Goal: Task Accomplishment & Management: Use online tool/utility

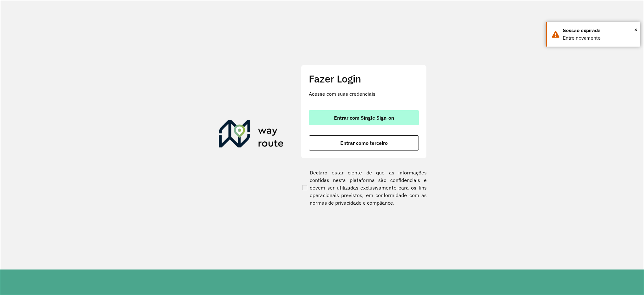
click at [372, 119] on span "Entrar com Single Sign-on" at bounding box center [364, 117] width 60 height 5
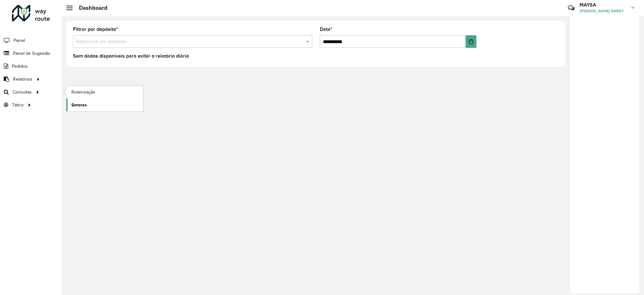
click at [81, 102] on span "Setores" at bounding box center [78, 105] width 15 height 7
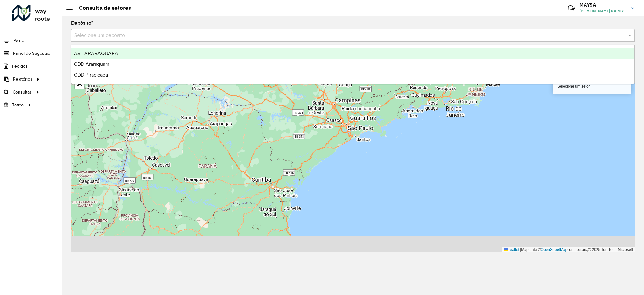
click at [154, 38] on input "text" at bounding box center [346, 36] width 545 height 8
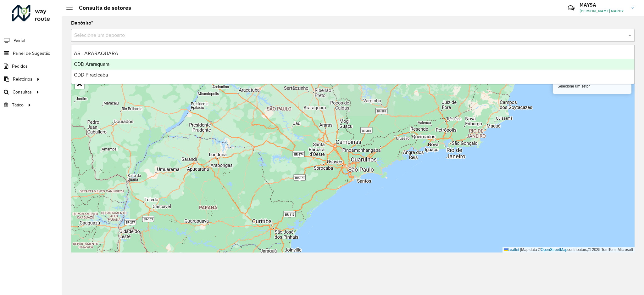
click at [126, 69] on div "CDD Araraquara" at bounding box center [352, 64] width 563 height 11
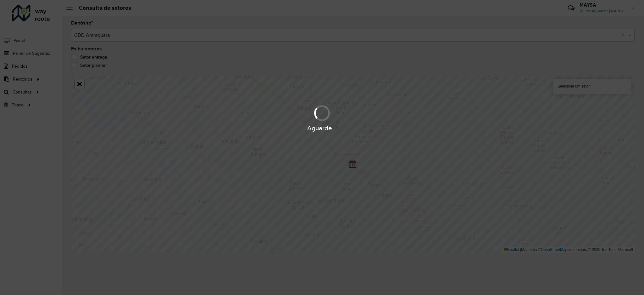
click at [137, 34] on hb-app "Aguarde... Pop-up bloqueado! Seu navegador bloqueou automáticamente a abertura …" at bounding box center [322, 147] width 644 height 295
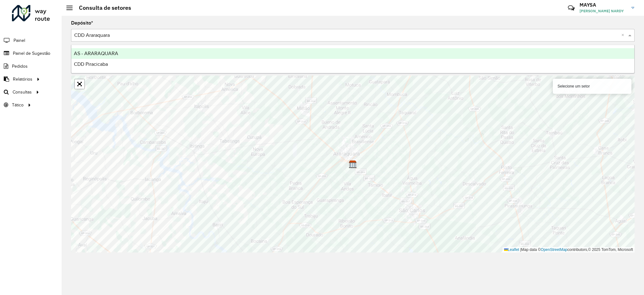
click at [252, 33] on input "text" at bounding box center [346, 36] width 545 height 8
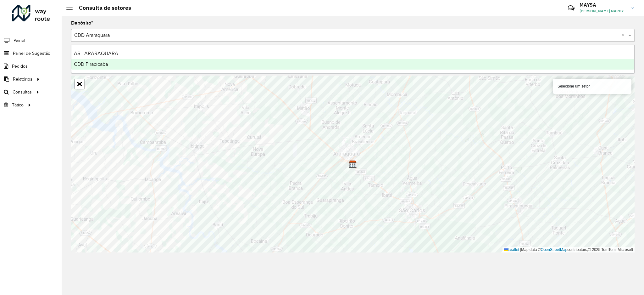
click at [160, 64] on div "CDD Piracicaba" at bounding box center [352, 64] width 563 height 11
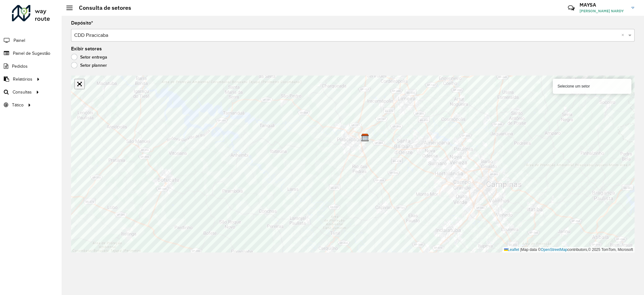
click at [78, 82] on link "Abrir mapa em tela cheia" at bounding box center [79, 83] width 9 height 9
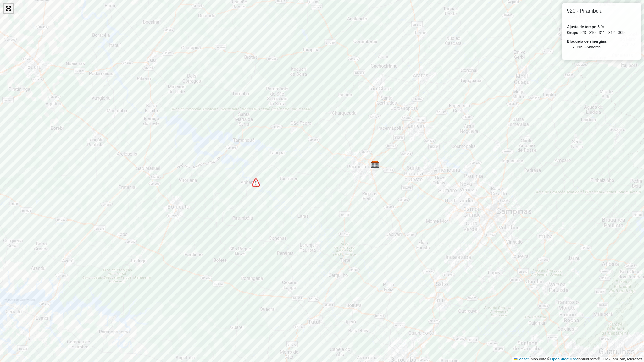
click at [5, 8] on link "Abrir mapa em tela cheia" at bounding box center [8, 8] width 9 height 9
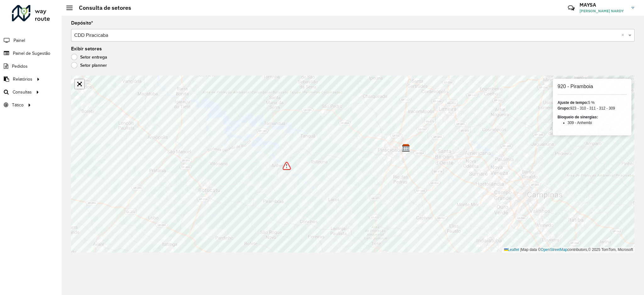
click at [82, 87] on link "Abrir mapa em tela cheia" at bounding box center [79, 83] width 9 height 9
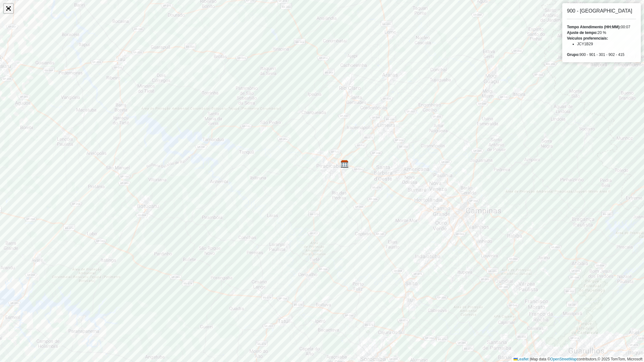
click at [6, 11] on link "Abrir mapa em tela cheia" at bounding box center [8, 8] width 9 height 9
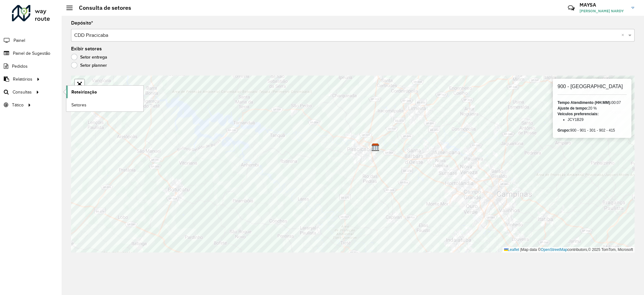
click at [81, 94] on span "Roteirização" at bounding box center [83, 92] width 25 height 7
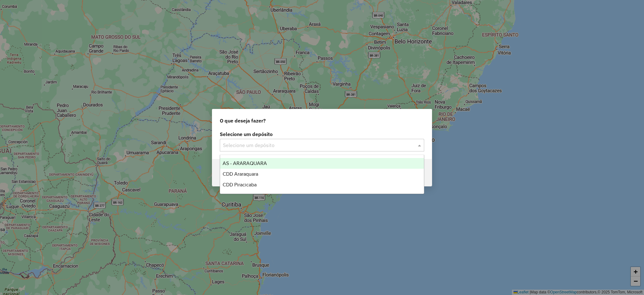
click at [254, 148] on input "text" at bounding box center [316, 146] width 186 height 8
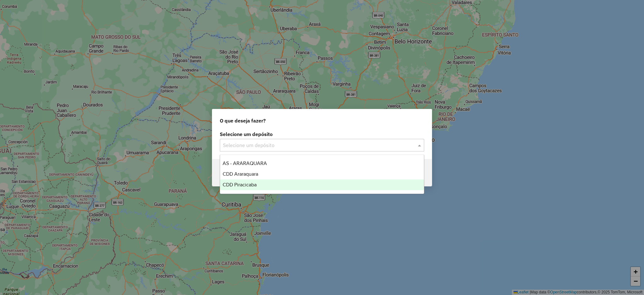
click at [248, 184] on span "CDD Piracicaba" at bounding box center [240, 184] width 34 height 5
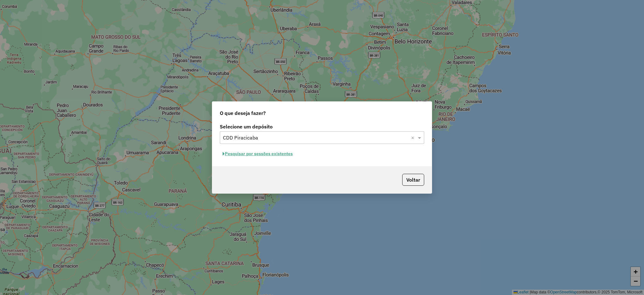
click at [230, 154] on button "Pesquisar por sessões existentes" at bounding box center [258, 154] width 76 height 10
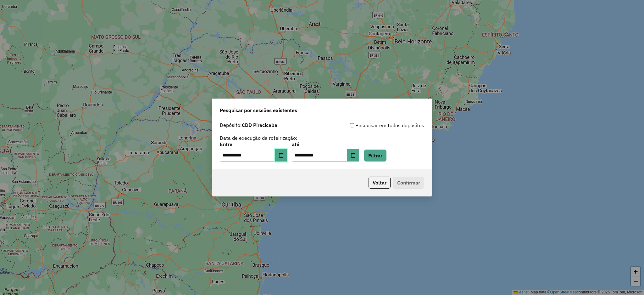
click at [284, 156] on icon "Choose Date" at bounding box center [281, 155] width 5 height 5
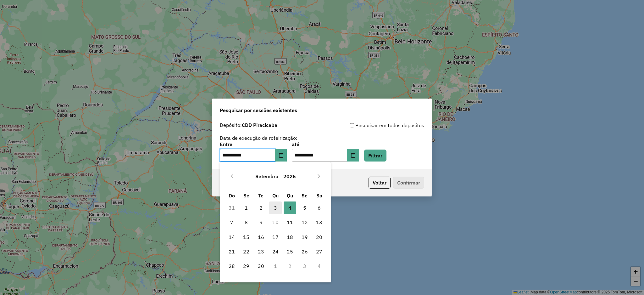
click at [274, 208] on span "3" at bounding box center [275, 207] width 13 height 13
type input "**********"
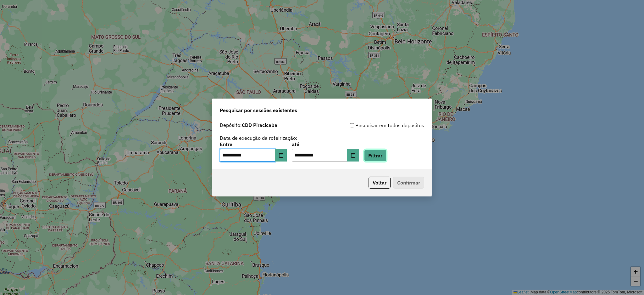
click at [386, 154] on button "Filtrar" at bounding box center [375, 155] width 22 height 12
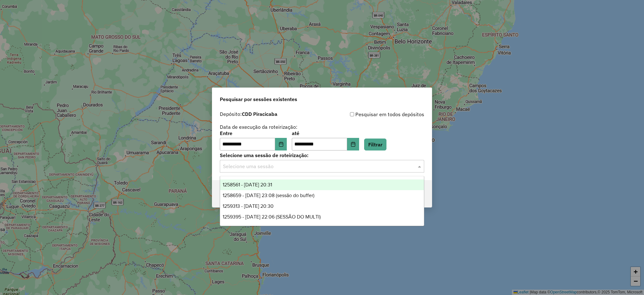
click at [276, 166] on input "text" at bounding box center [316, 167] width 186 height 8
click at [263, 182] on span "1258561 - 03/09/2025 20:31" at bounding box center [247, 184] width 49 height 5
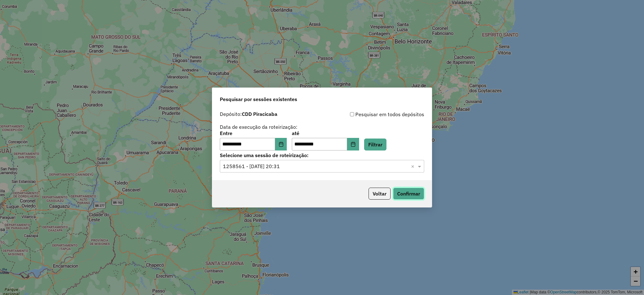
click at [399, 193] on button "Confirmar" at bounding box center [408, 193] width 31 height 12
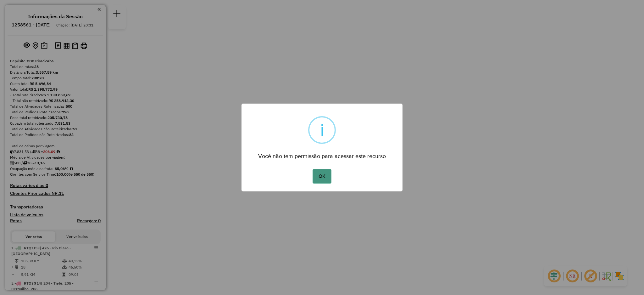
click at [323, 176] on button "OK" at bounding box center [322, 176] width 19 height 14
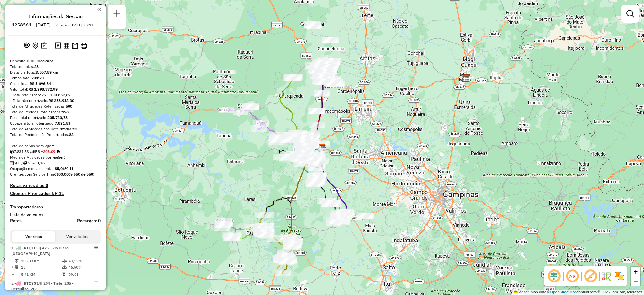
click at [551, 277] on em at bounding box center [554, 275] width 15 height 15
click at [574, 276] on em at bounding box center [572, 275] width 15 height 15
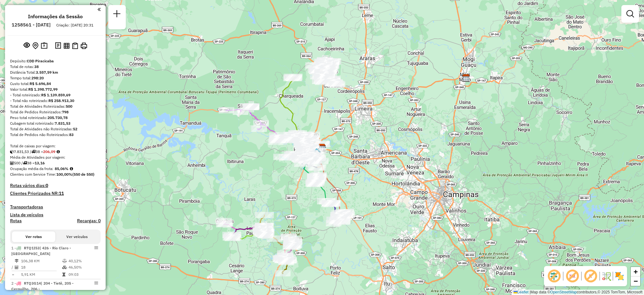
click at [605, 275] on img at bounding box center [606, 276] width 10 height 10
click at [609, 275] on img at bounding box center [606, 276] width 10 height 10
click at [622, 276] on img at bounding box center [619, 276] width 10 height 10
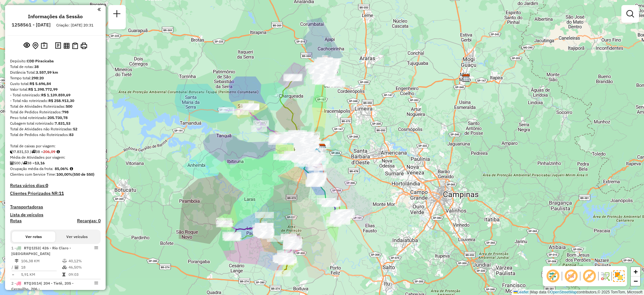
click at [622, 276] on img at bounding box center [618, 275] width 11 height 11
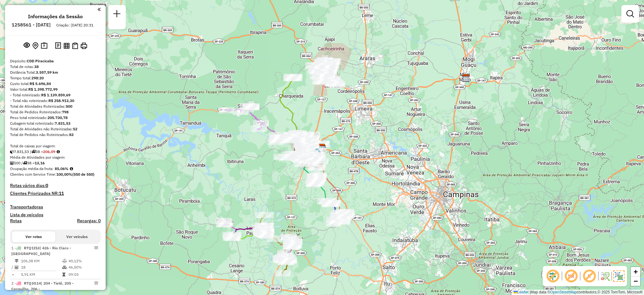
click at [607, 281] on div "NR R" at bounding box center [585, 276] width 84 height 20
click at [36, 49] on img at bounding box center [35, 45] width 6 height 7
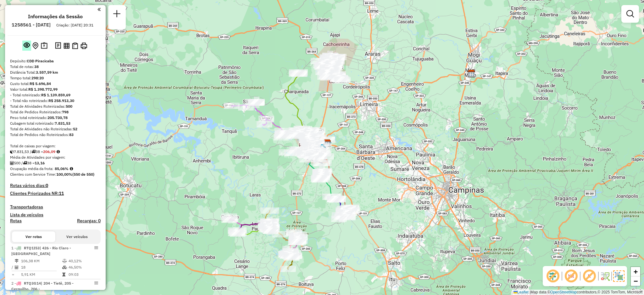
click at [26, 48] on em at bounding box center [27, 45] width 6 height 6
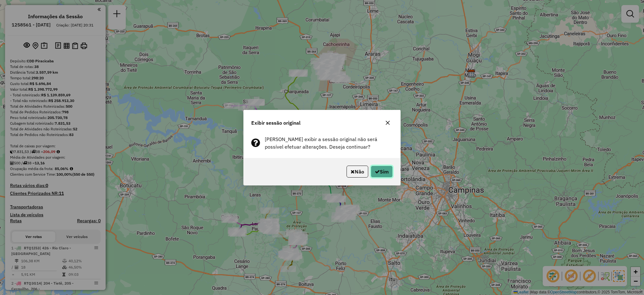
click at [378, 169] on button "Sim" at bounding box center [382, 171] width 22 height 12
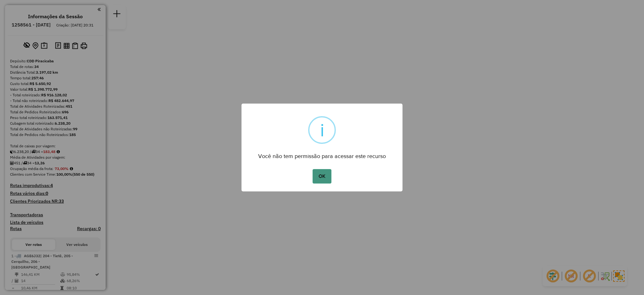
click at [323, 174] on button "OK" at bounding box center [322, 176] width 19 height 14
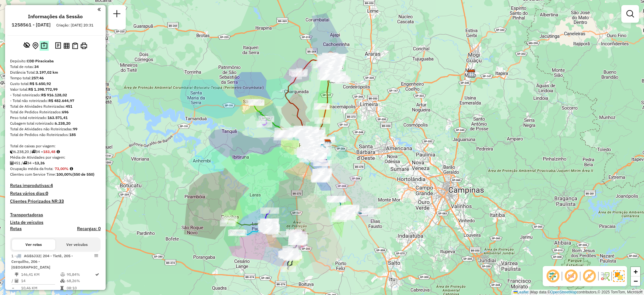
click at [42, 49] on img at bounding box center [44, 45] width 7 height 7
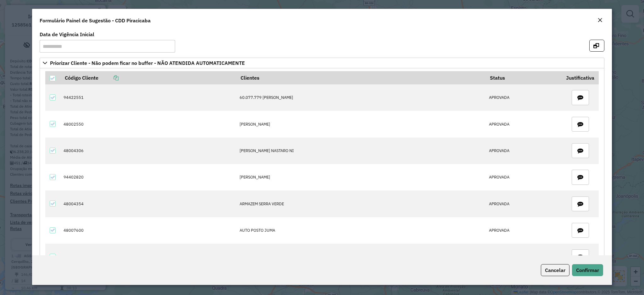
click at [602, 19] on em "Close" at bounding box center [599, 20] width 5 height 5
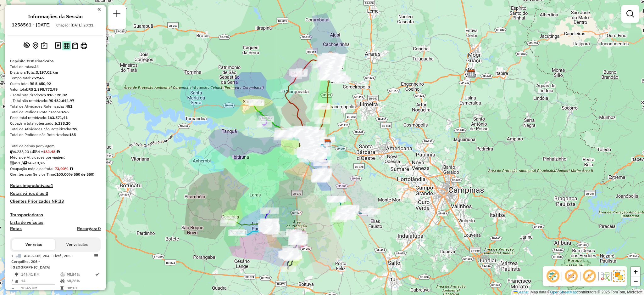
click at [68, 49] on img at bounding box center [67, 46] width 6 height 6
click at [84, 49] on img at bounding box center [84, 45] width 7 height 7
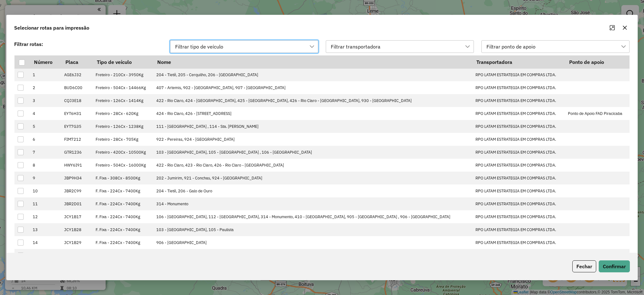
scroll to position [4, 29]
click at [628, 26] on button "button" at bounding box center [625, 28] width 10 height 10
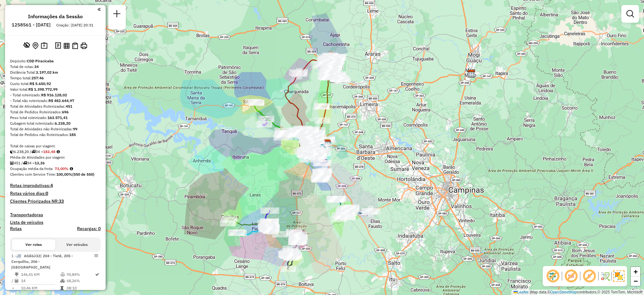
click at [17, 231] on h4 "Rotas" at bounding box center [16, 228] width 12 height 5
click at [85, 248] on button "Ver veículos" at bounding box center [76, 244] width 43 height 11
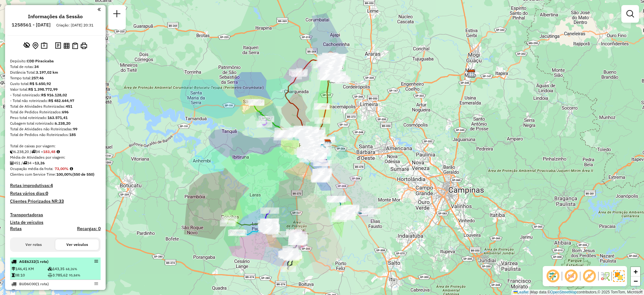
click at [94, 263] on em at bounding box center [96, 261] width 4 height 4
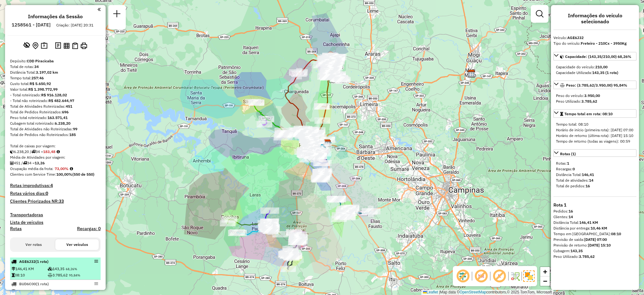
click at [94, 263] on em at bounding box center [96, 261] width 4 height 4
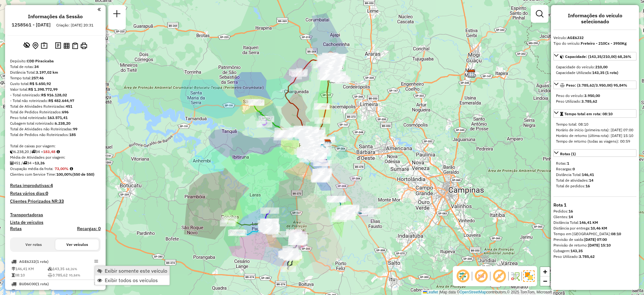
click at [116, 272] on span "Exibir somente este veículo" at bounding box center [136, 270] width 63 height 5
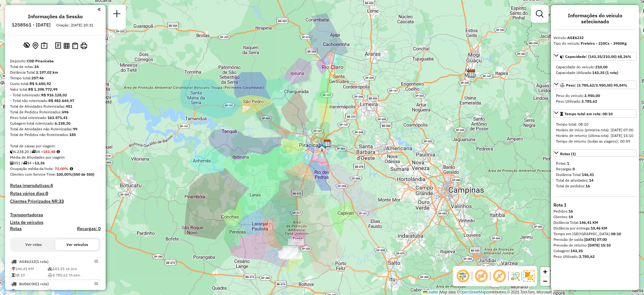
click at [533, 276] on img at bounding box center [528, 275] width 11 height 11
